Goal: Find specific page/section: Find specific page/section

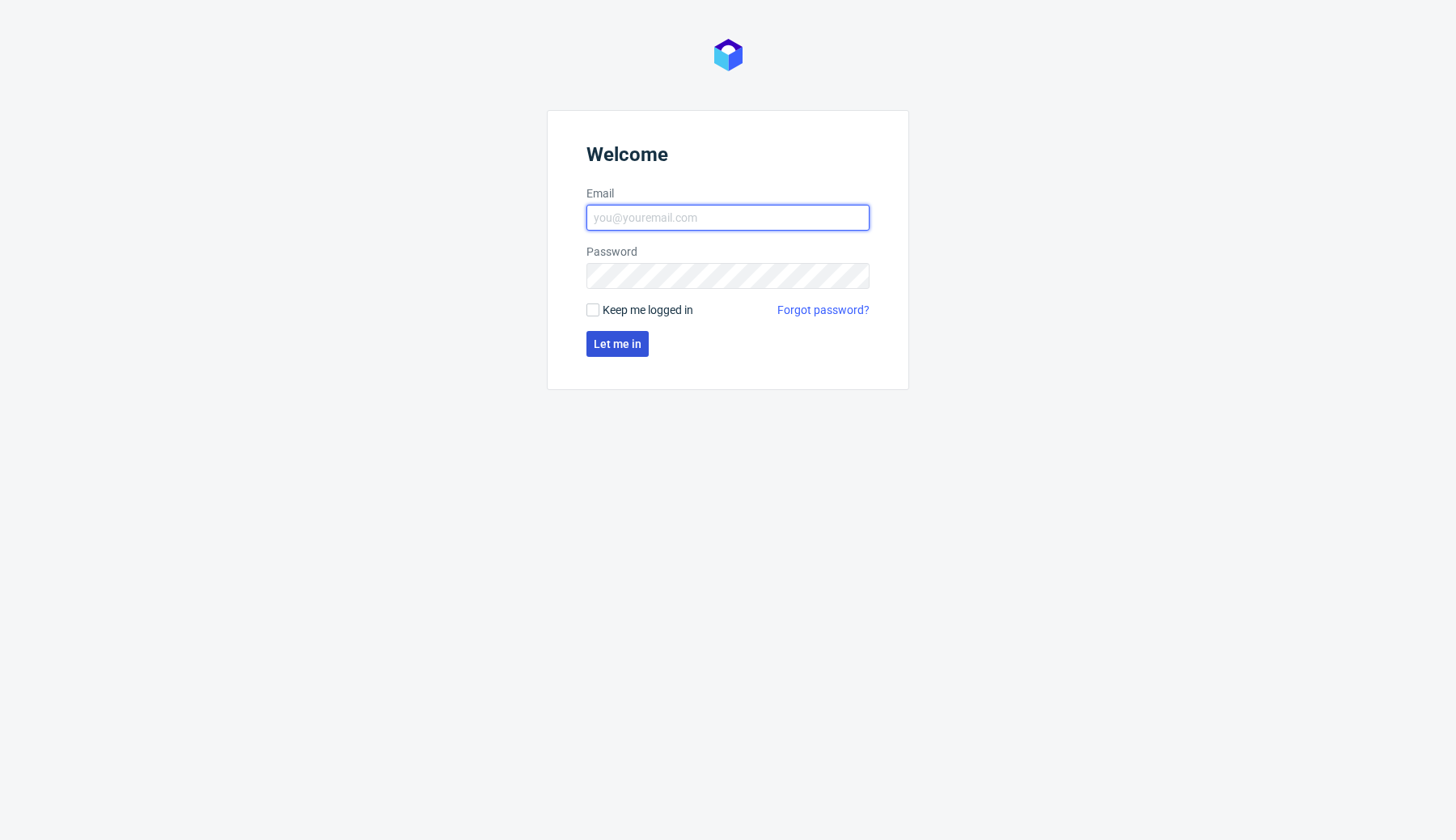
type input "[EMAIL_ADDRESS][DOMAIN_NAME]"
click at [605, 352] on button "Let me in" at bounding box center [618, 344] width 63 height 26
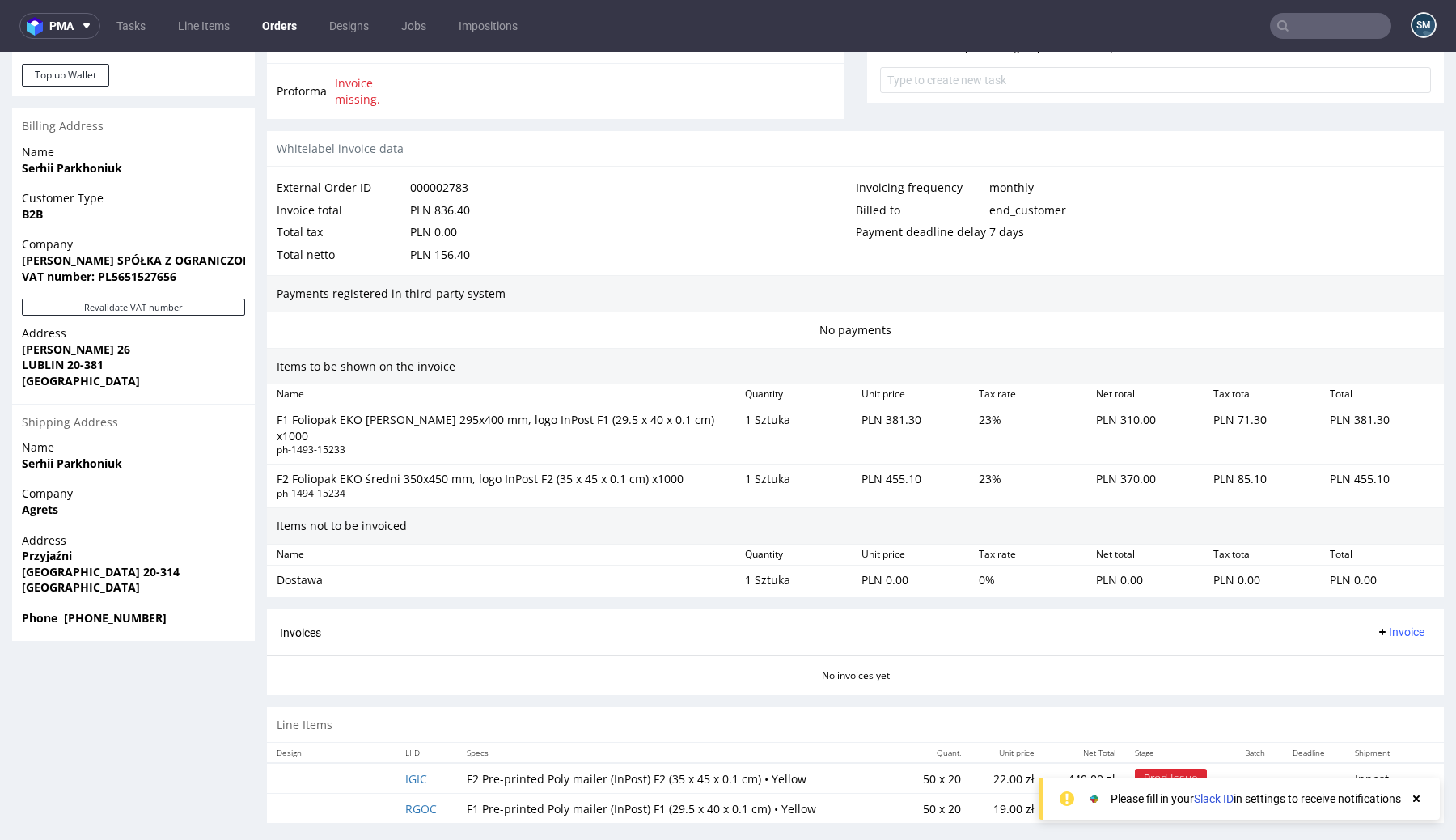
scroll to position [4, 0]
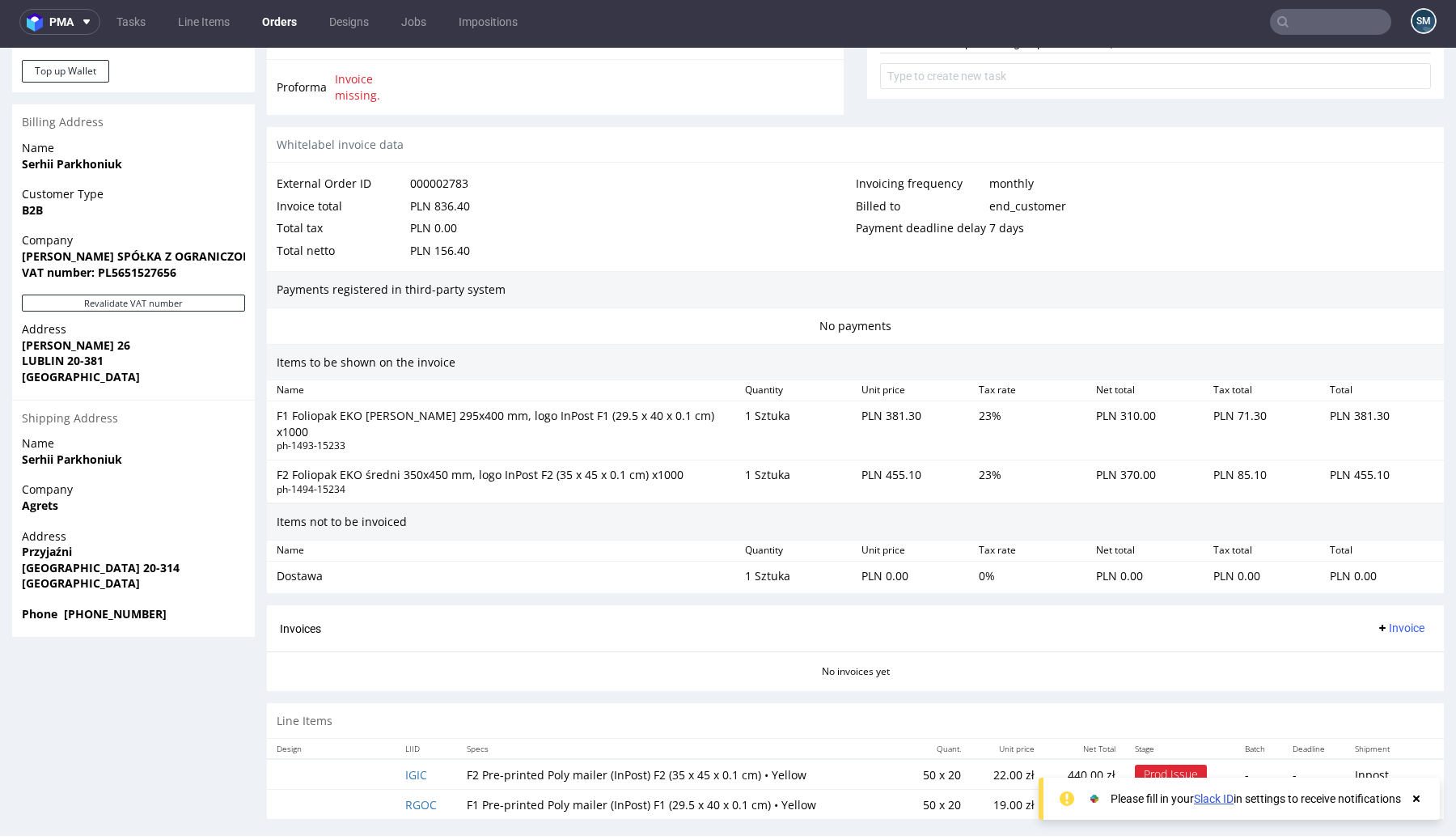
click at [1419, 799] on use at bounding box center [1416, 798] width 7 height 7
click at [1163, 765] on div "Prod Issue" at bounding box center [1171, 774] width 72 height 19
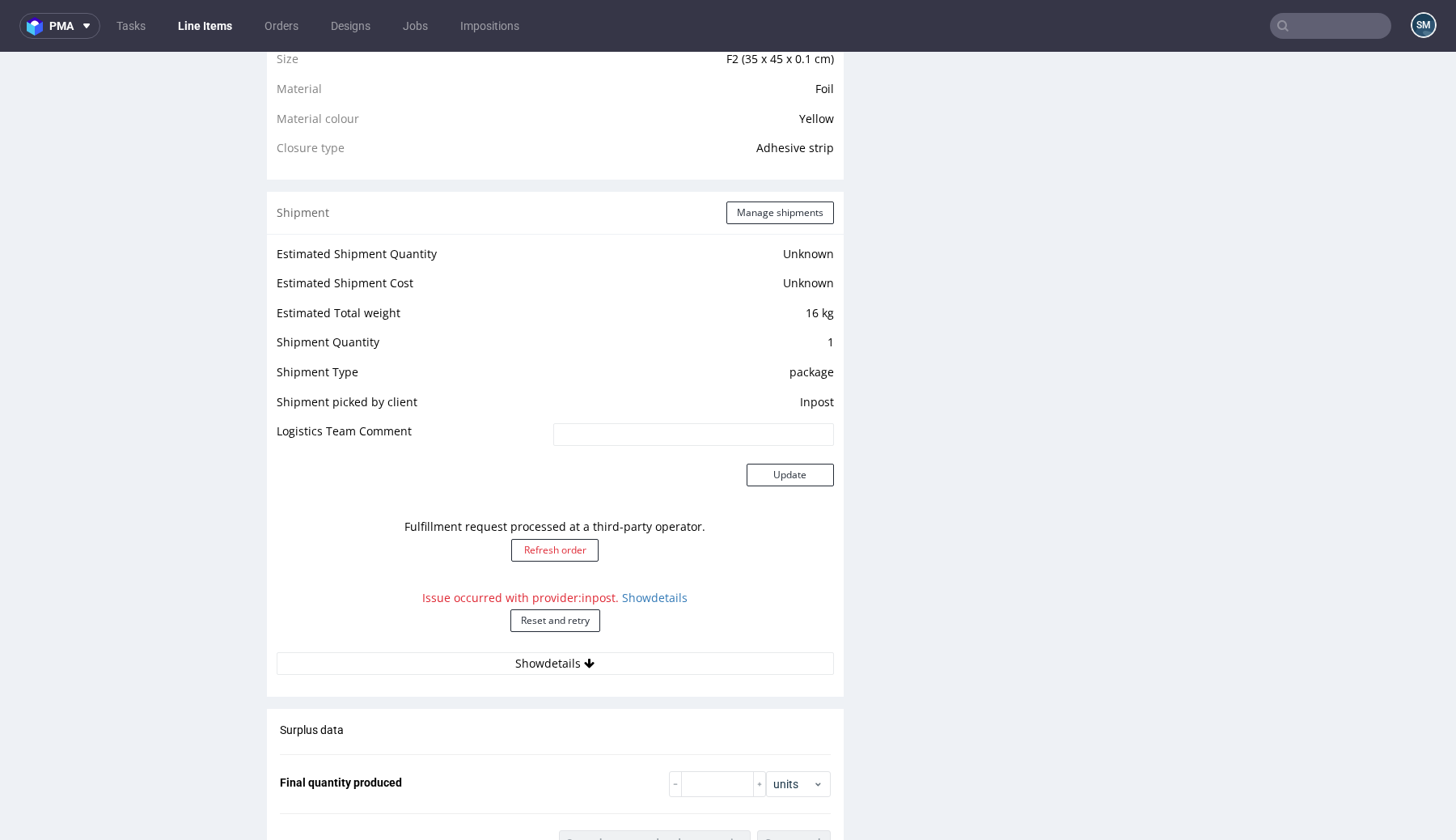
scroll to position [1185, 0]
click at [633, 603] on link "Show details" at bounding box center [655, 601] width 66 height 15
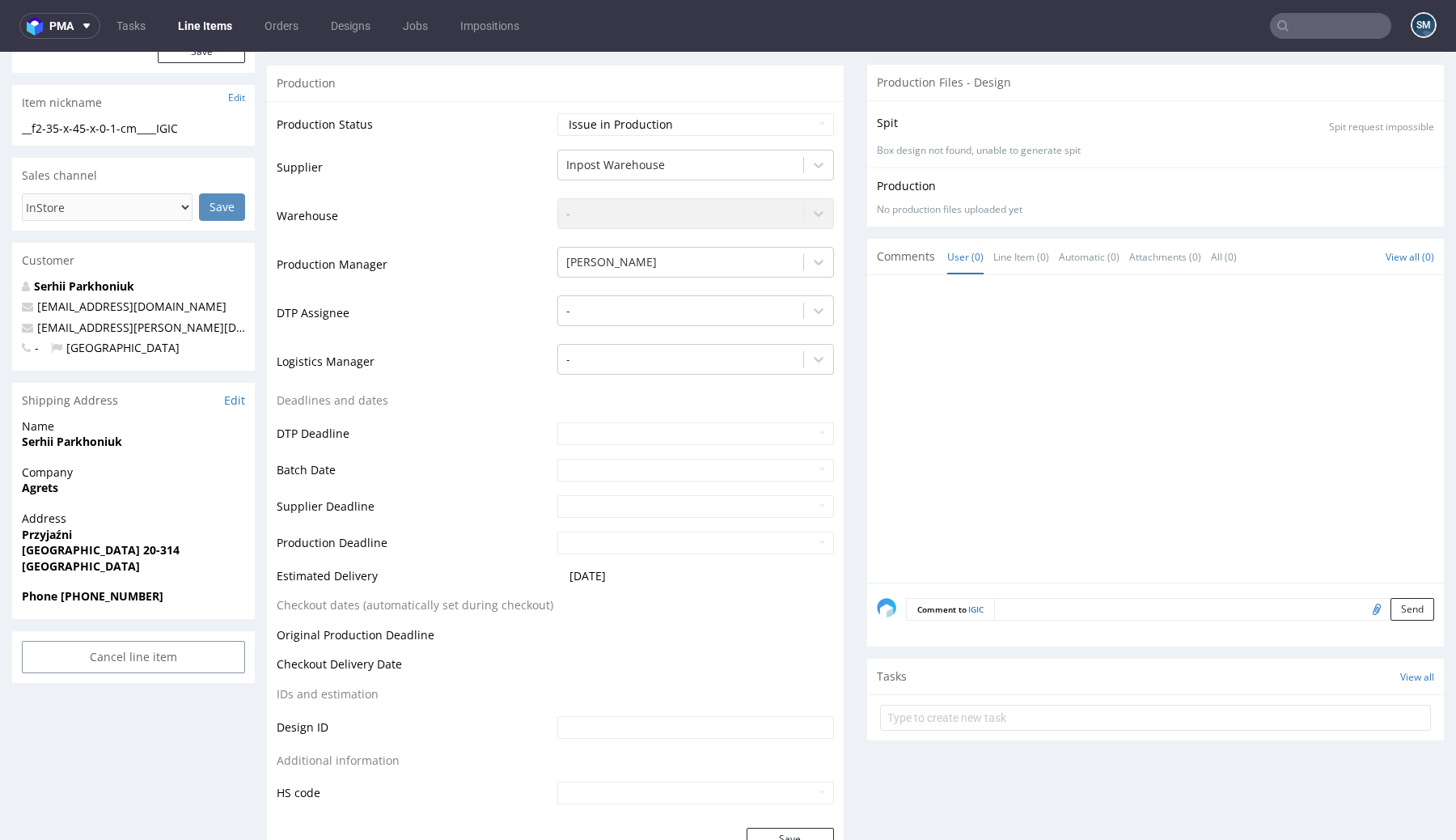
scroll to position [143, 0]
